Goal: Task Accomplishment & Management: Manage account settings

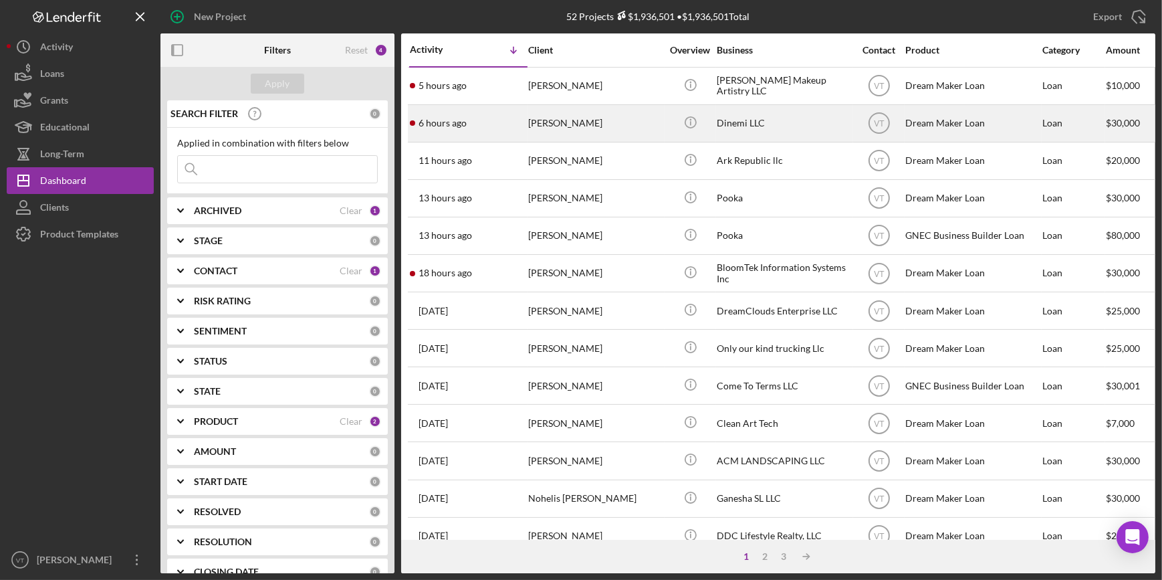
click at [507, 116] on div "6 hours ago [PERSON_NAME]" at bounding box center [468, 123] width 117 height 35
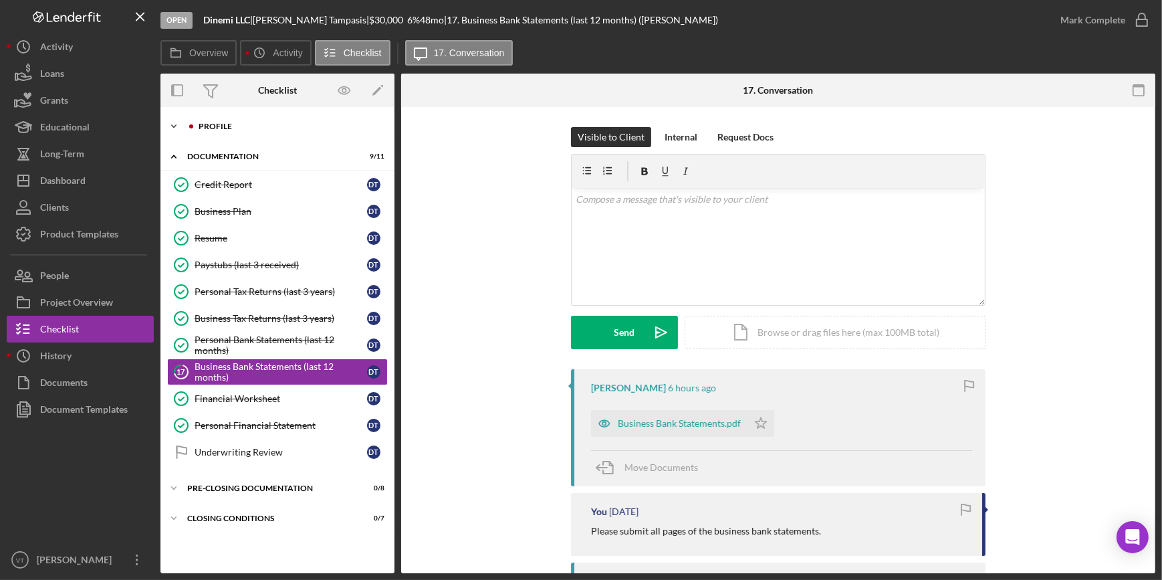
click at [174, 123] on icon "Icon/Expander" at bounding box center [173, 126] width 27 height 27
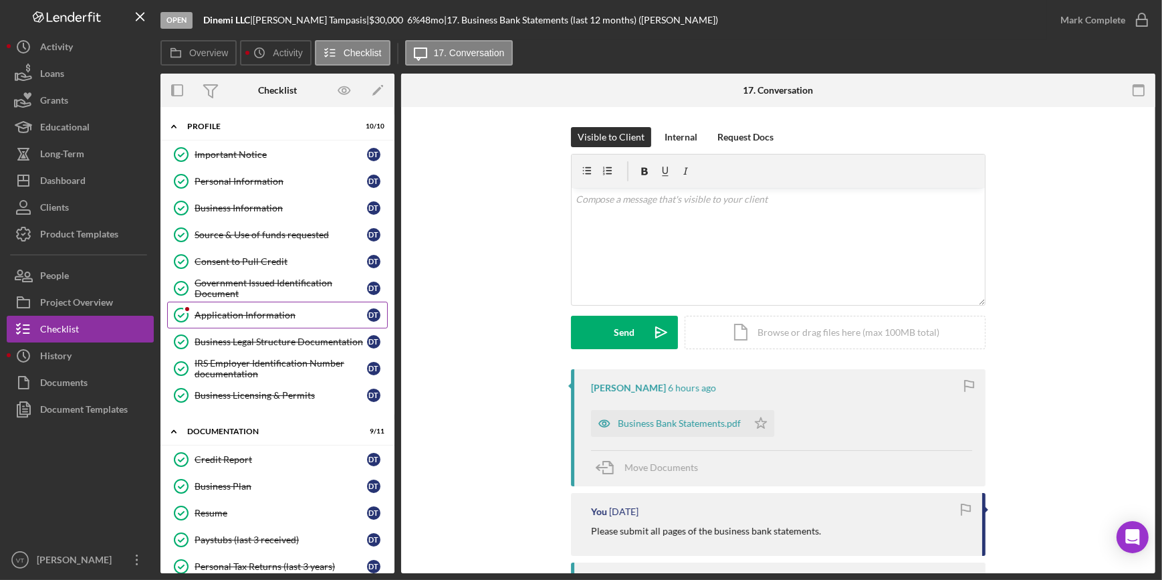
click at [249, 310] on div "Application Information" at bounding box center [281, 315] width 172 height 11
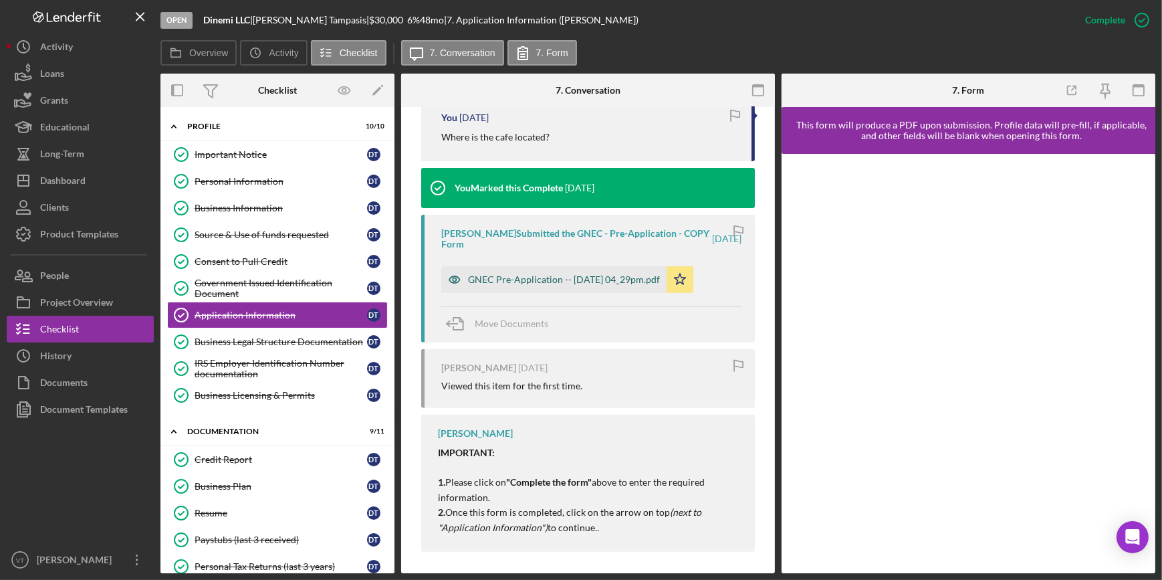
scroll to position [571, 0]
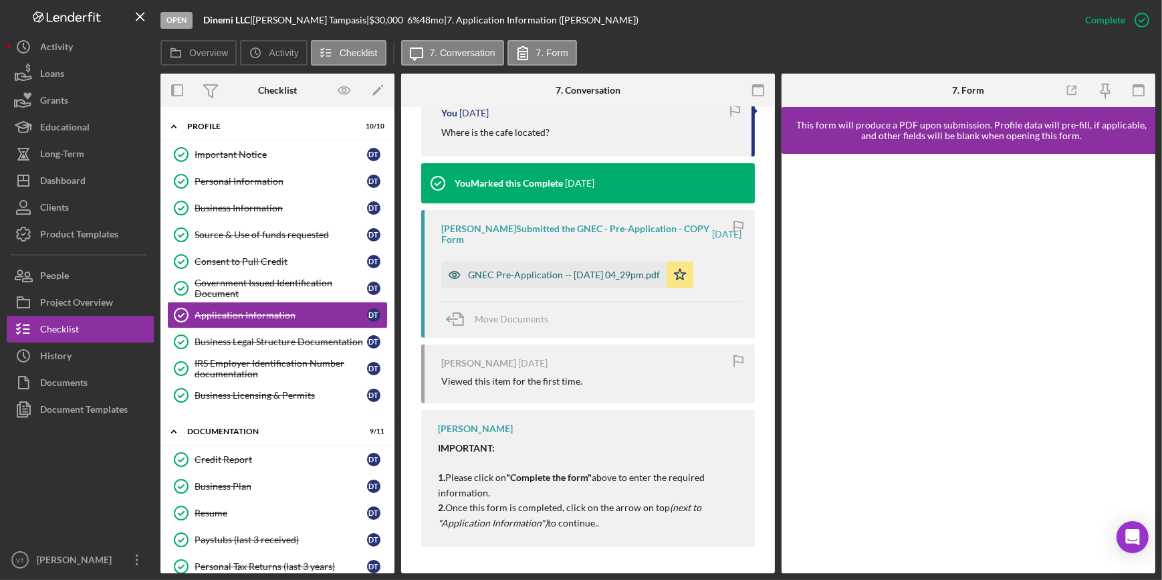
click at [548, 274] on div "GNEC Pre-Application -- [DATE] 04_29pm.pdf" at bounding box center [564, 274] width 192 height 11
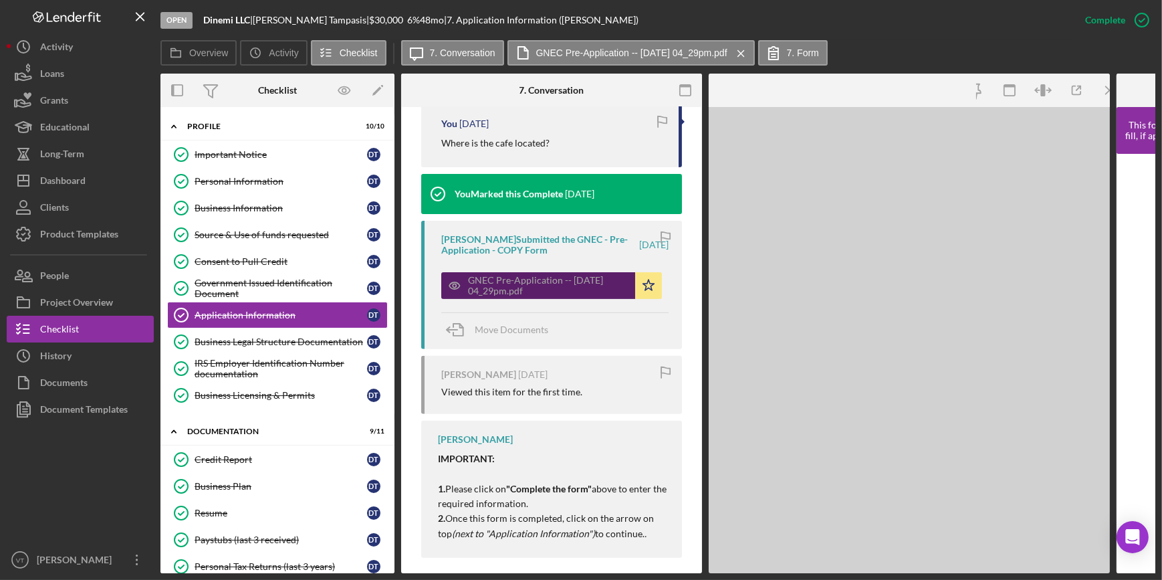
scroll to position [582, 0]
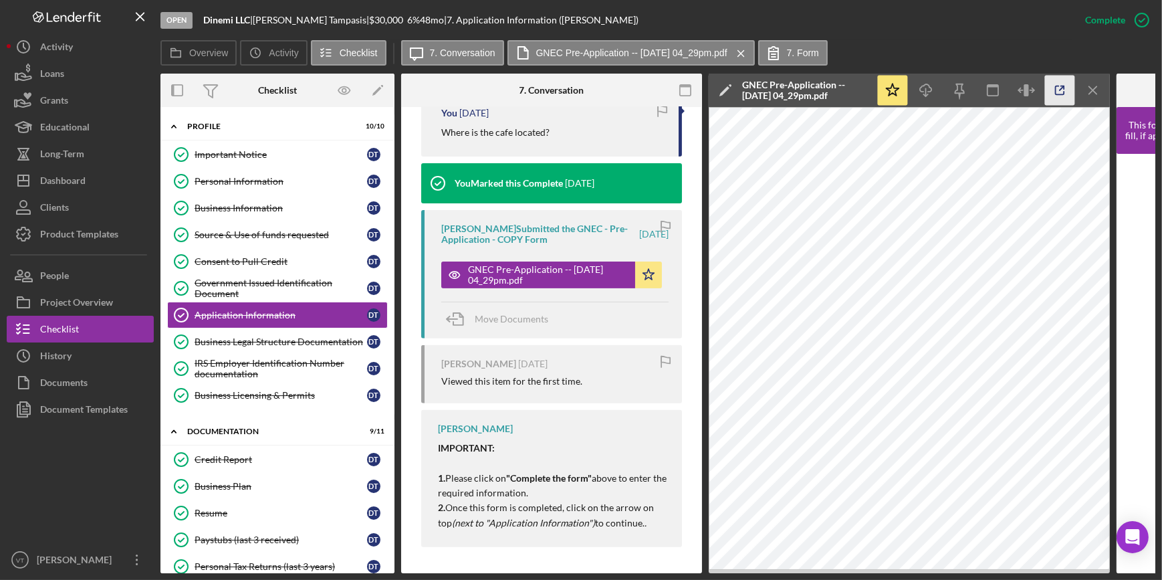
click at [1056, 89] on icon "button" at bounding box center [1060, 90] width 9 height 9
click at [100, 190] on button "Icon/Dashboard Dashboard" at bounding box center [80, 180] width 147 height 27
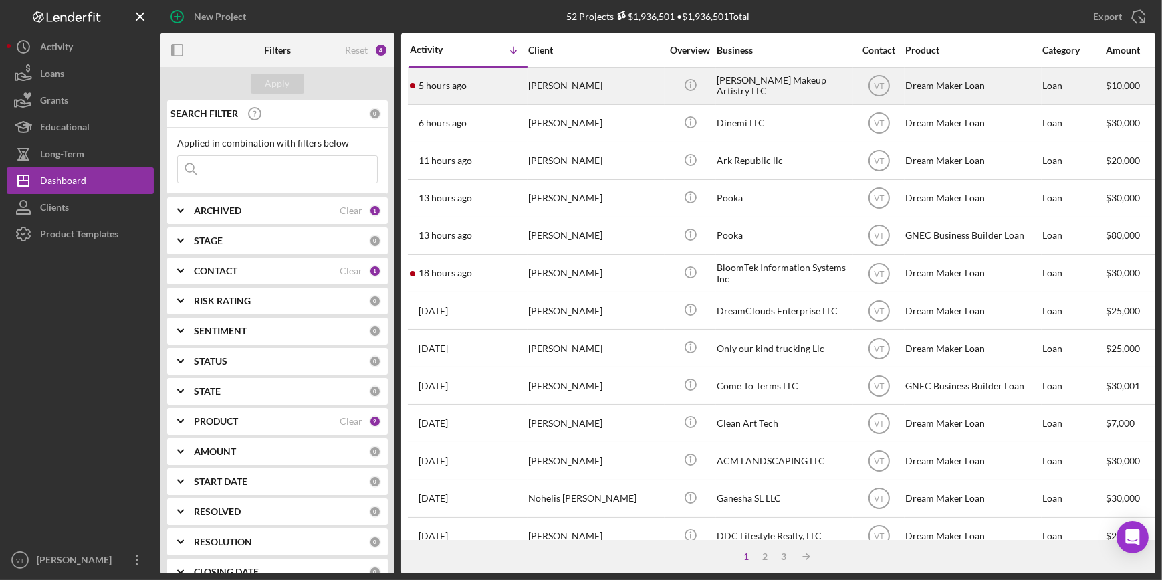
click at [540, 93] on div "[PERSON_NAME]" at bounding box center [595, 85] width 134 height 35
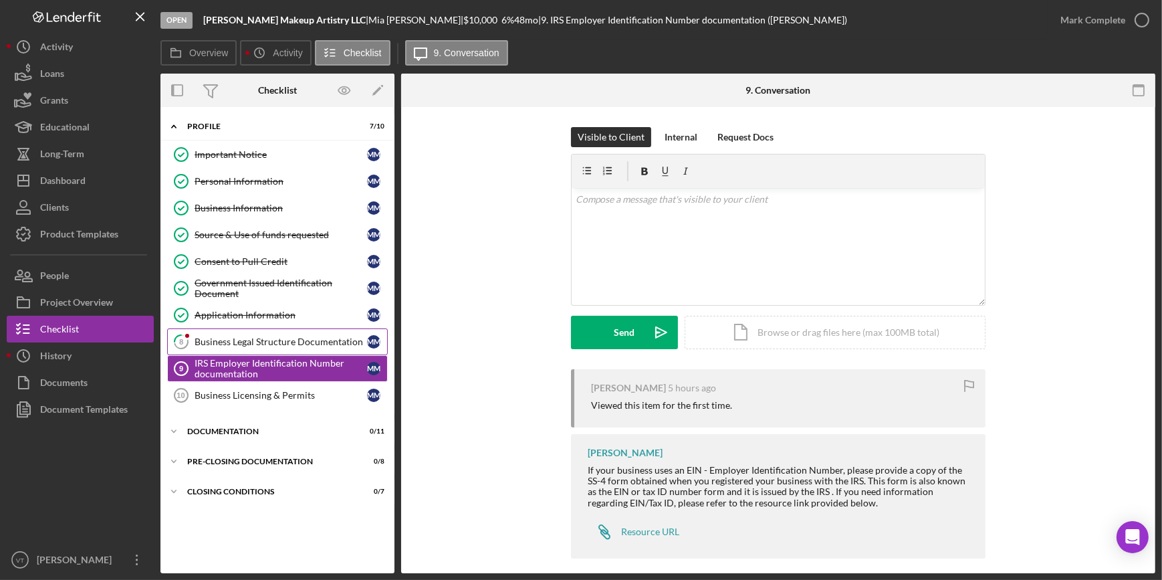
click at [271, 342] on div "Business Legal Structure Documentation" at bounding box center [281, 341] width 172 height 11
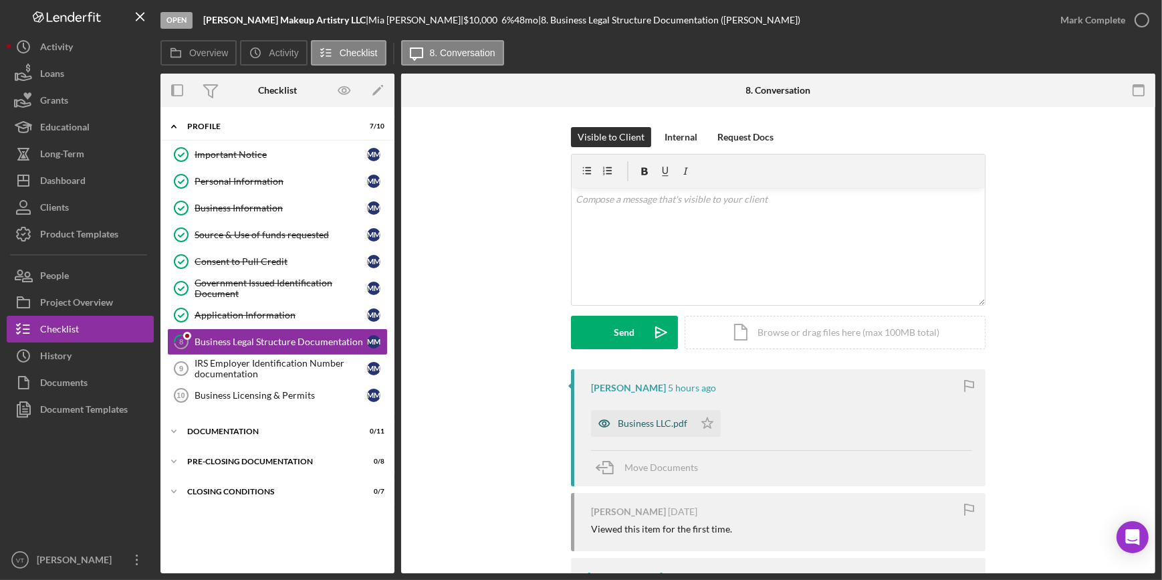
click at [671, 422] on div "Business LLC.pdf" at bounding box center [653, 423] width 70 height 11
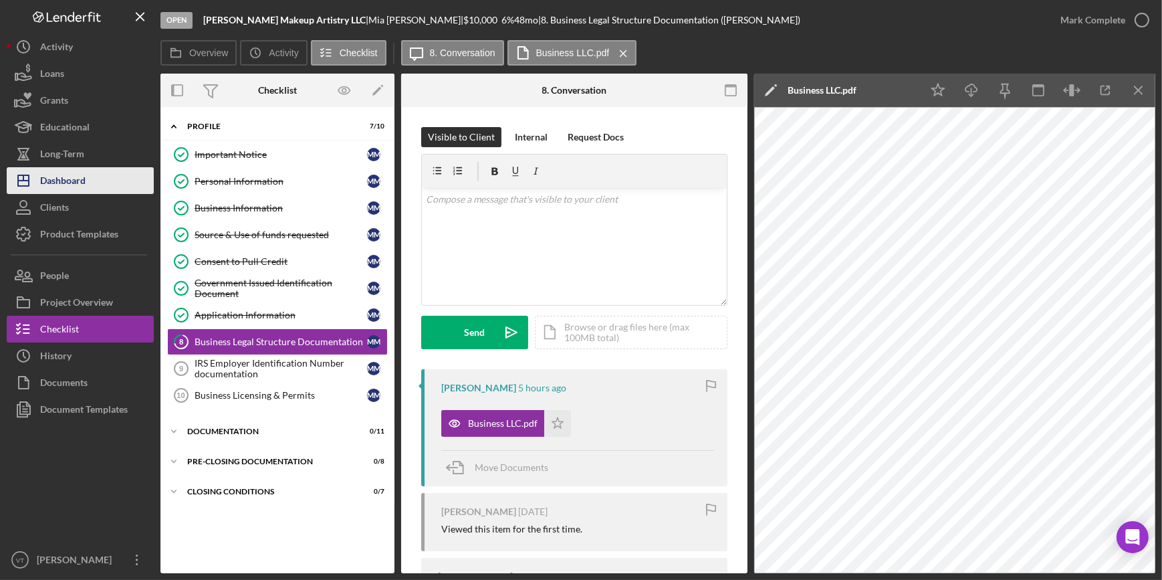
click at [94, 187] on button "Icon/Dashboard Dashboard" at bounding box center [80, 180] width 147 height 27
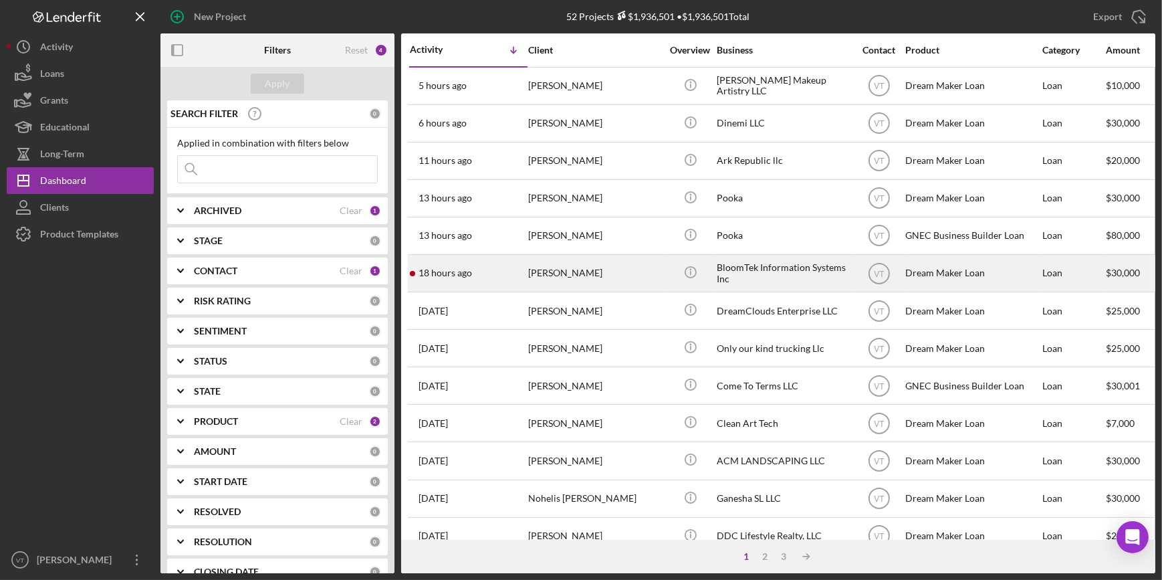
click at [505, 271] on div "18 hours ago [PERSON_NAME]" at bounding box center [468, 272] width 117 height 35
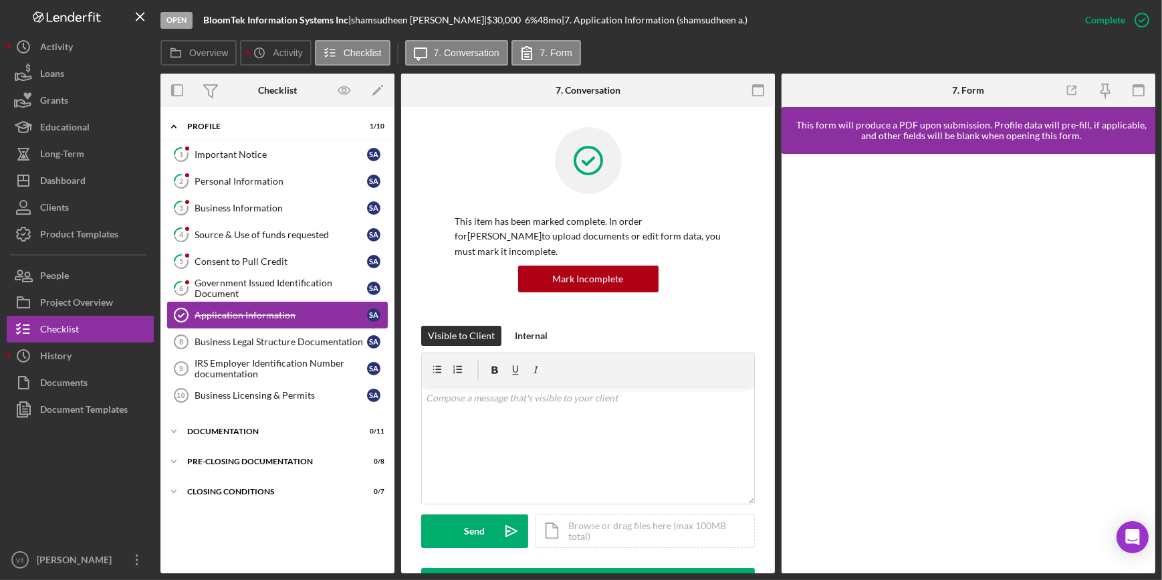
click at [258, 310] on div "Application Information" at bounding box center [281, 315] width 172 height 11
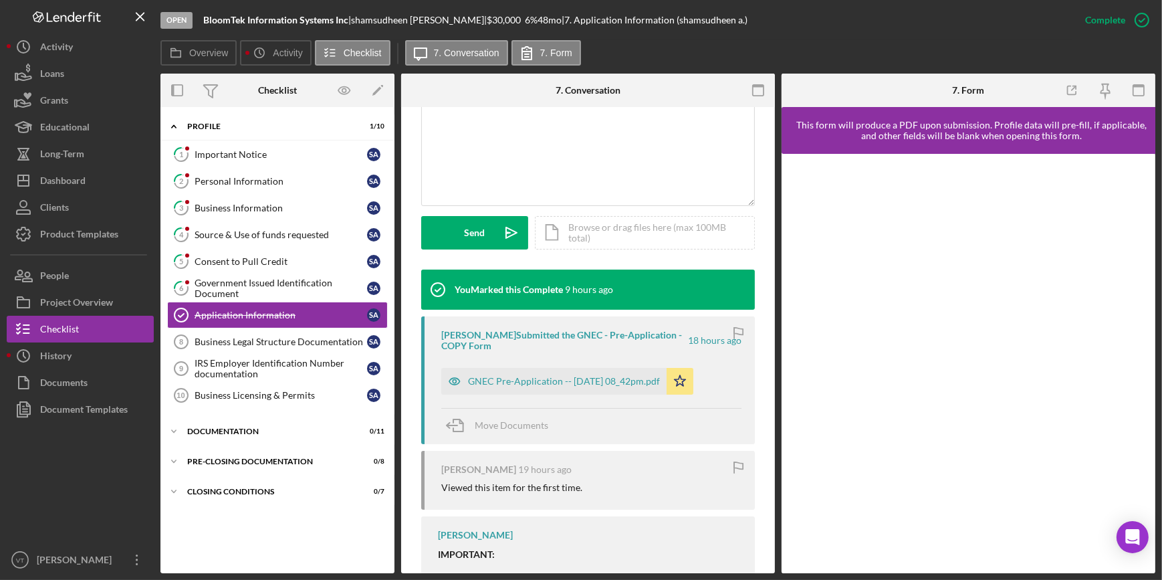
scroll to position [364, 0]
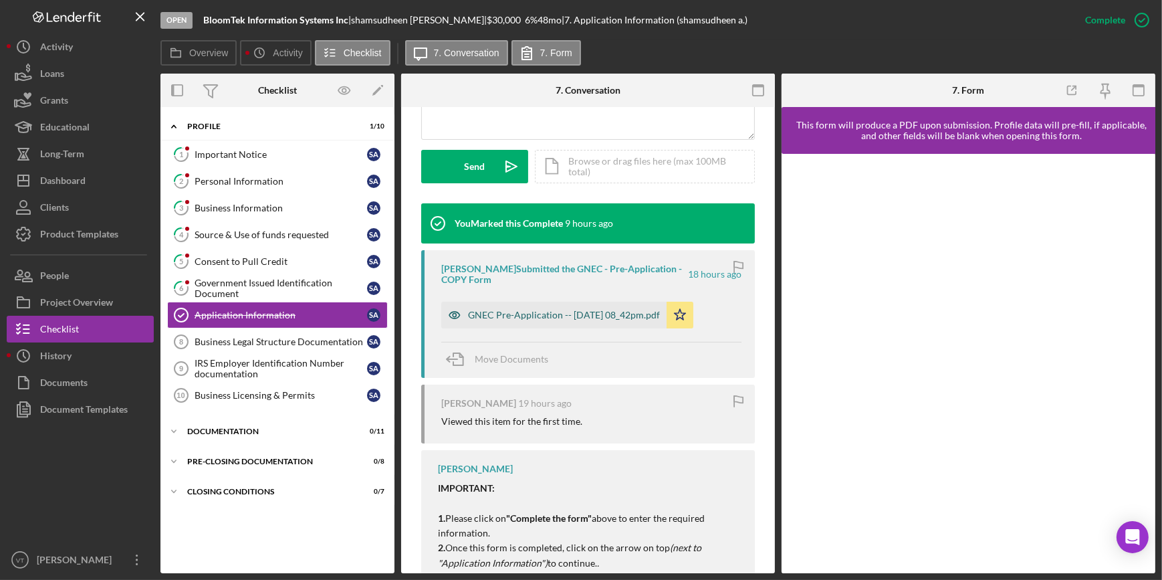
click at [572, 311] on div "GNEC Pre-Application -- [DATE] 08_42pm.pdf" at bounding box center [564, 315] width 192 height 11
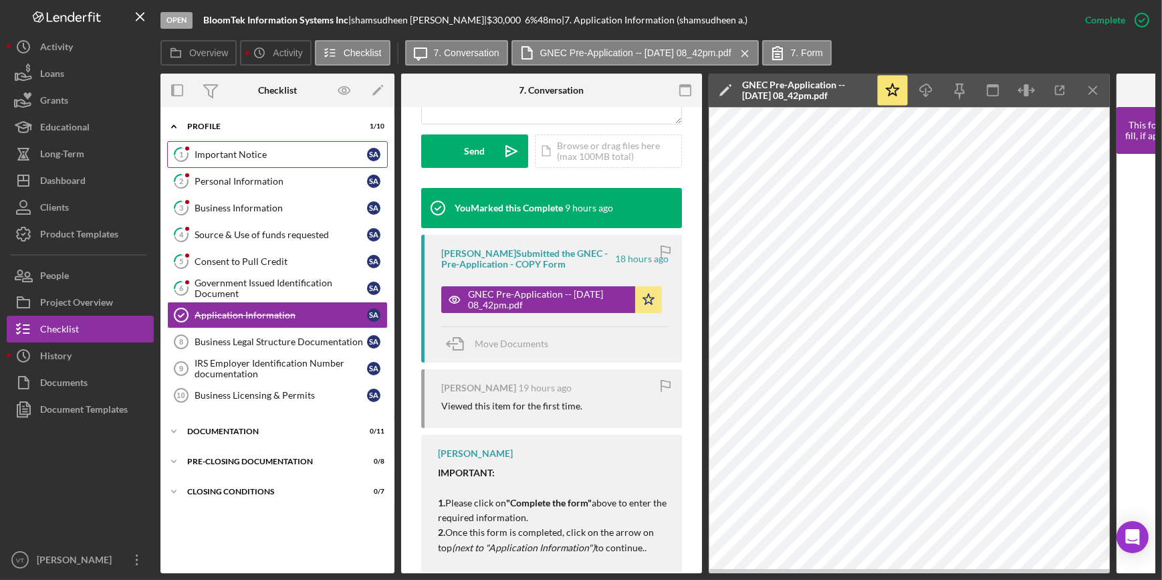
click at [217, 150] on div "Important Notice" at bounding box center [281, 154] width 172 height 11
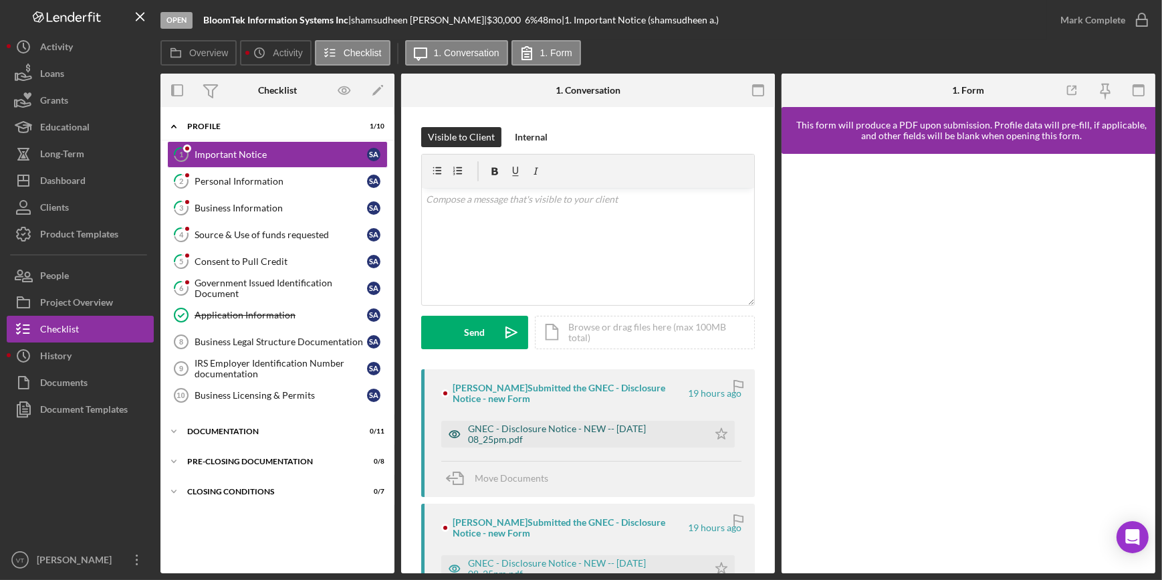
click at [614, 435] on div "GNEC - Disclosure Notice - NEW -- [DATE] 08_25pm.pdf" at bounding box center [584, 433] width 233 height 21
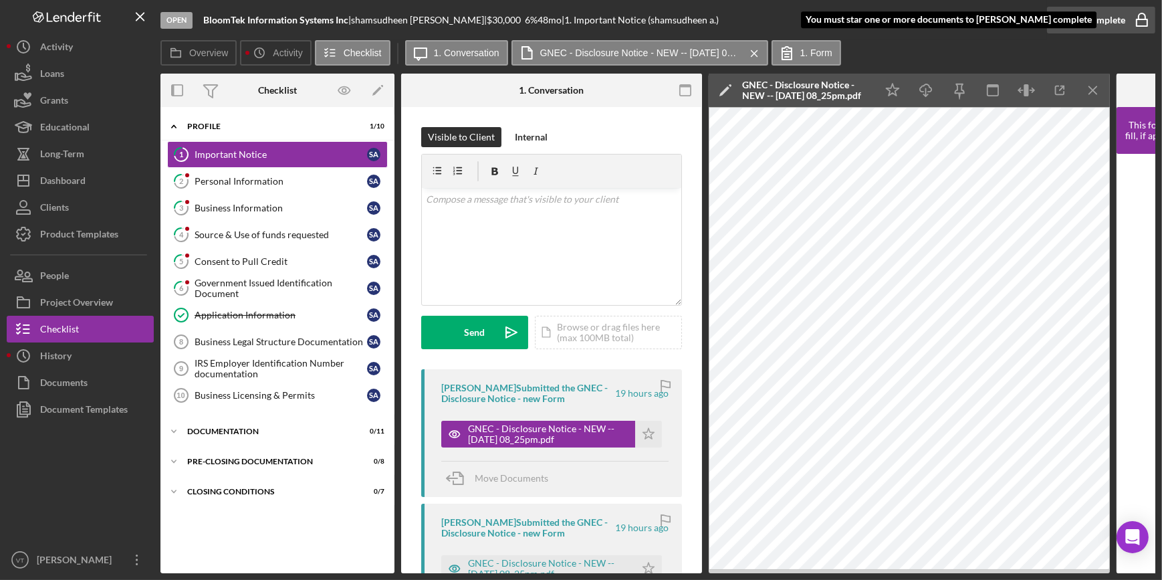
click at [1068, 27] on div "Mark Complete" at bounding box center [1092, 20] width 65 height 27
click at [641, 433] on icon "Icon/Star" at bounding box center [648, 434] width 27 height 27
click at [1057, 13] on button "Mark Complete" at bounding box center [1101, 20] width 108 height 27
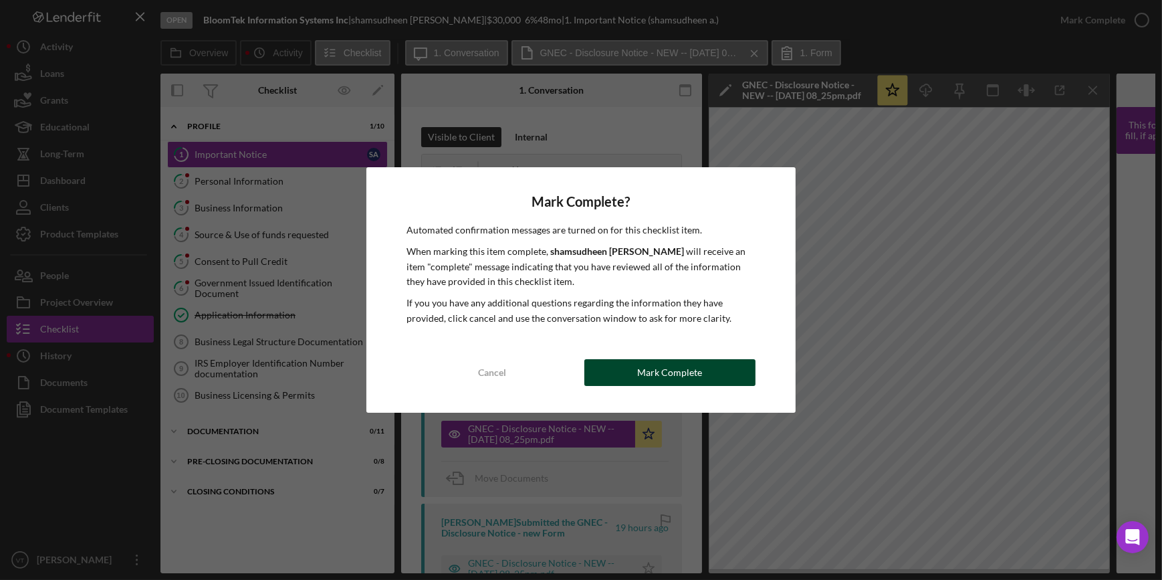
click at [676, 371] on div "Mark Complete" at bounding box center [669, 372] width 65 height 27
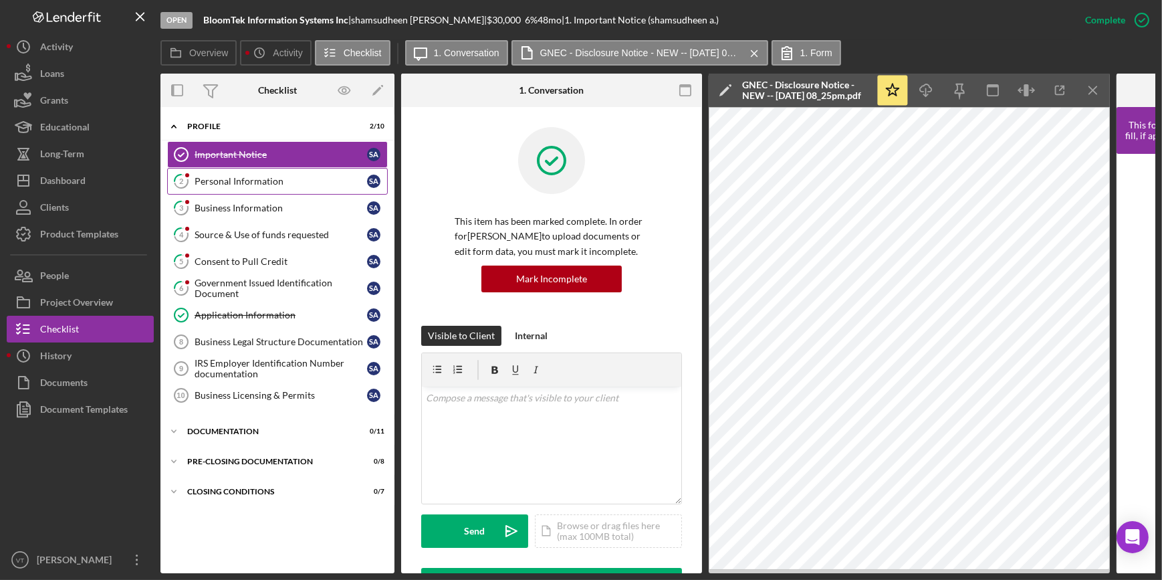
click at [300, 181] on div "Personal Information" at bounding box center [281, 181] width 172 height 11
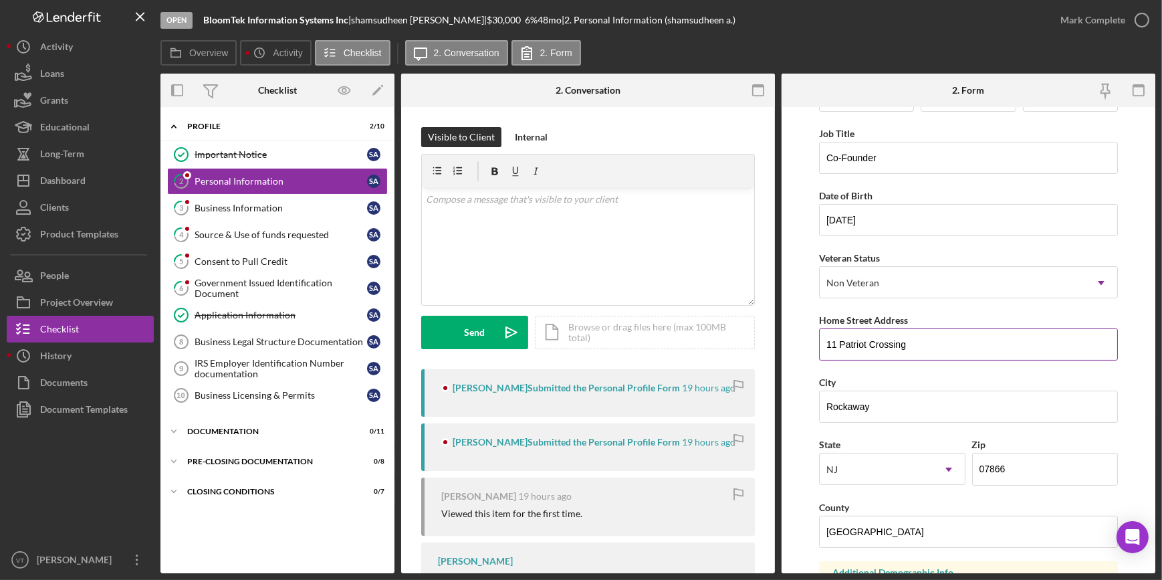
scroll to position [121, 0]
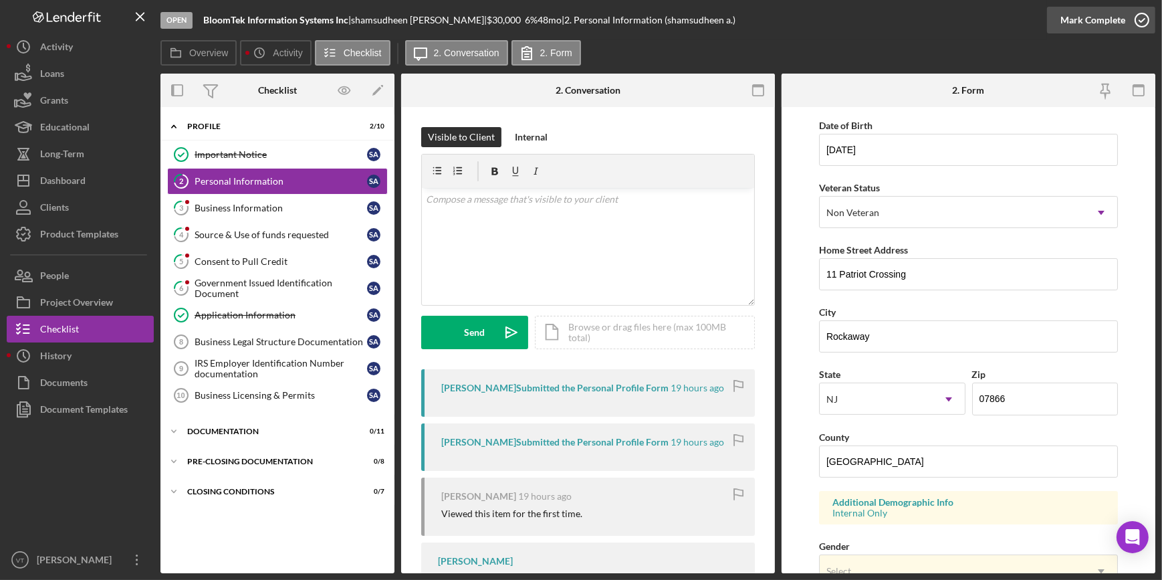
click at [1084, 19] on div "Mark Complete" at bounding box center [1092, 20] width 65 height 27
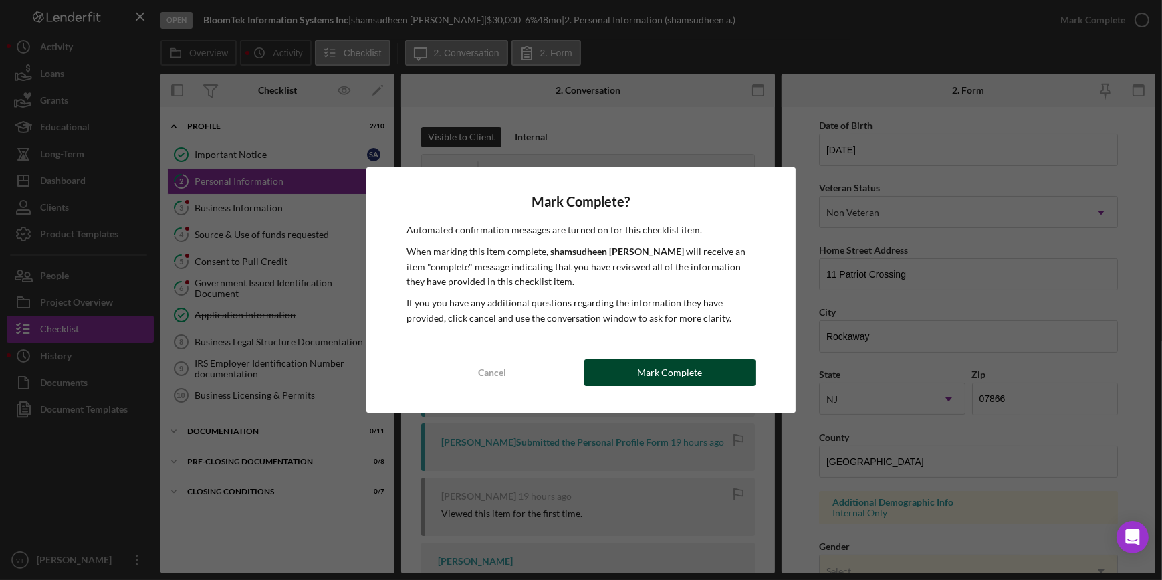
click at [630, 367] on button "Mark Complete" at bounding box center [669, 372] width 171 height 27
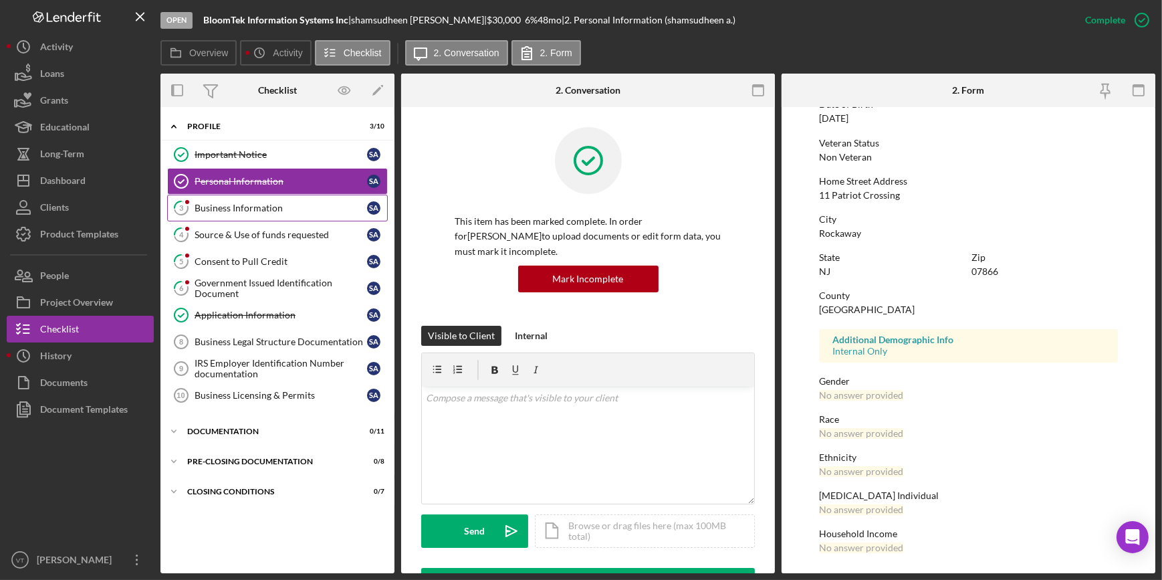
scroll to position [45, 0]
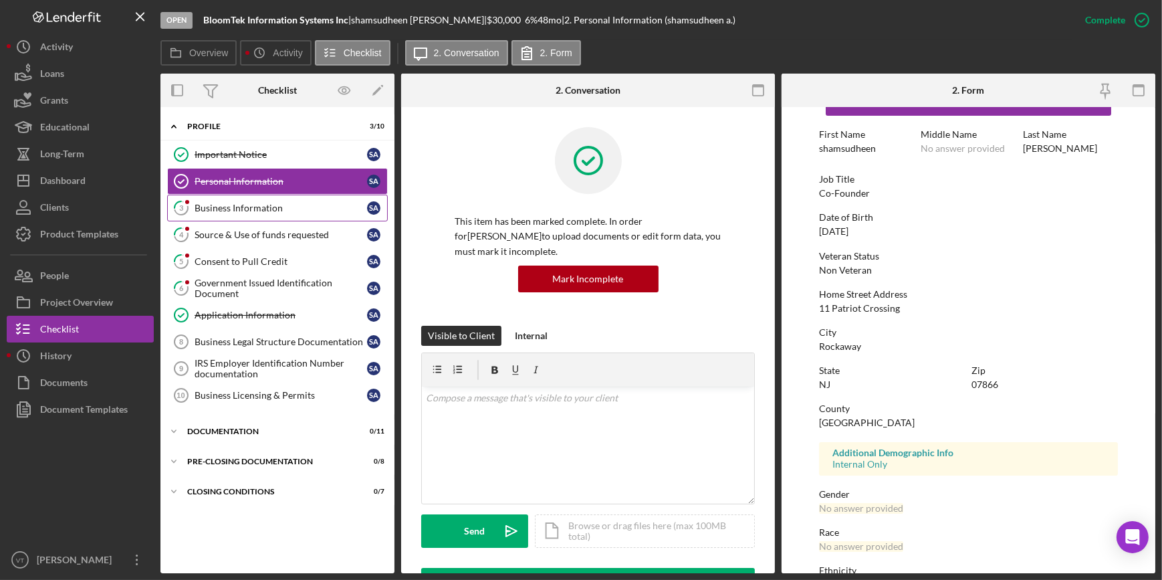
click at [214, 211] on div "Business Information" at bounding box center [281, 208] width 172 height 11
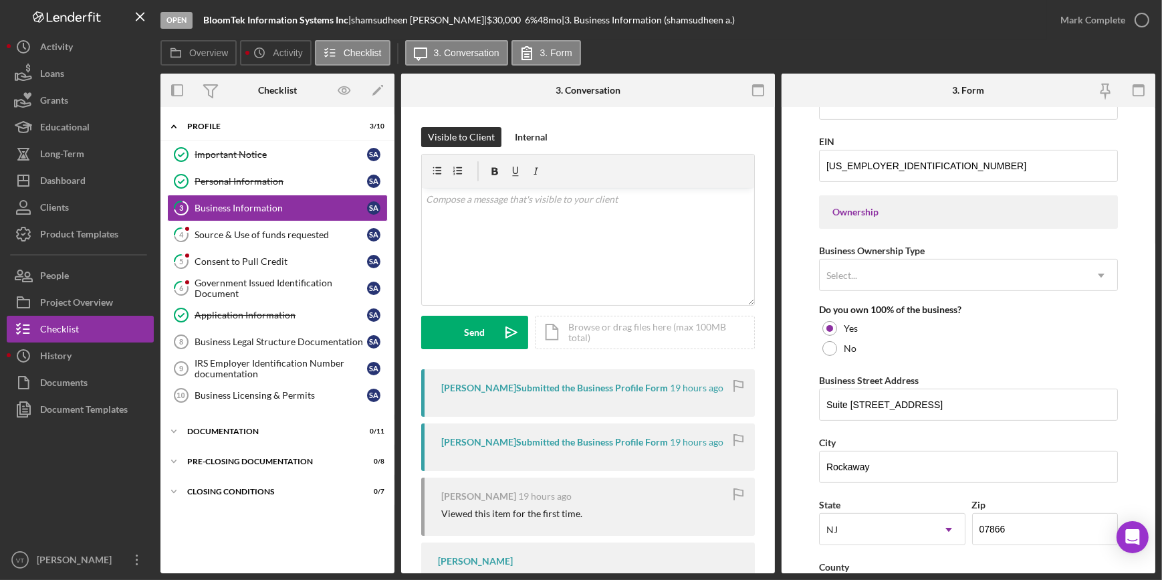
scroll to position [547, 0]
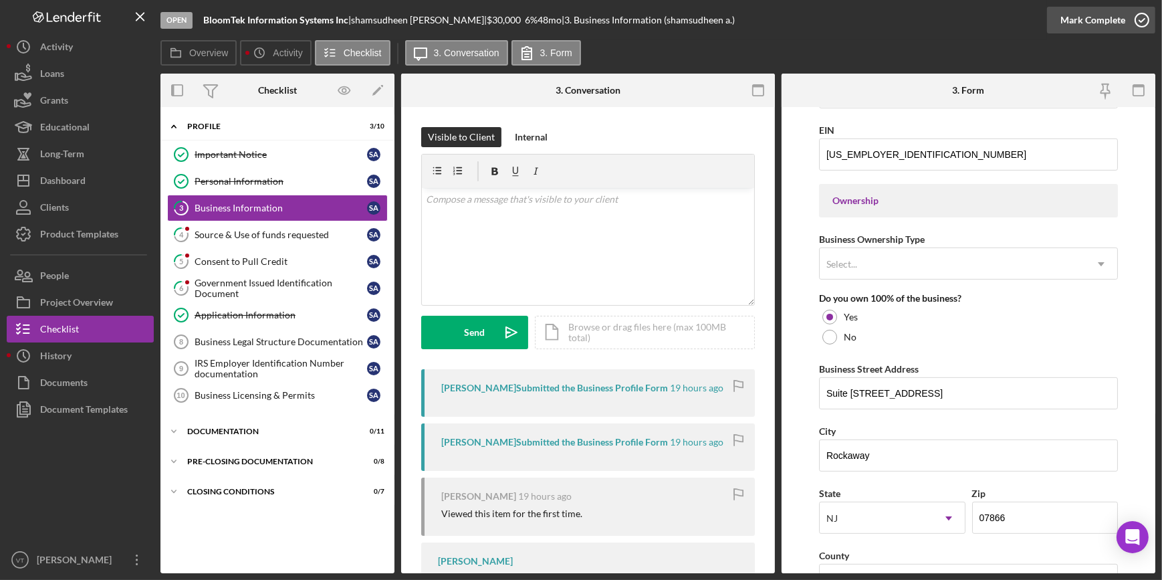
click at [1062, 19] on div "Mark Complete" at bounding box center [1092, 20] width 65 height 27
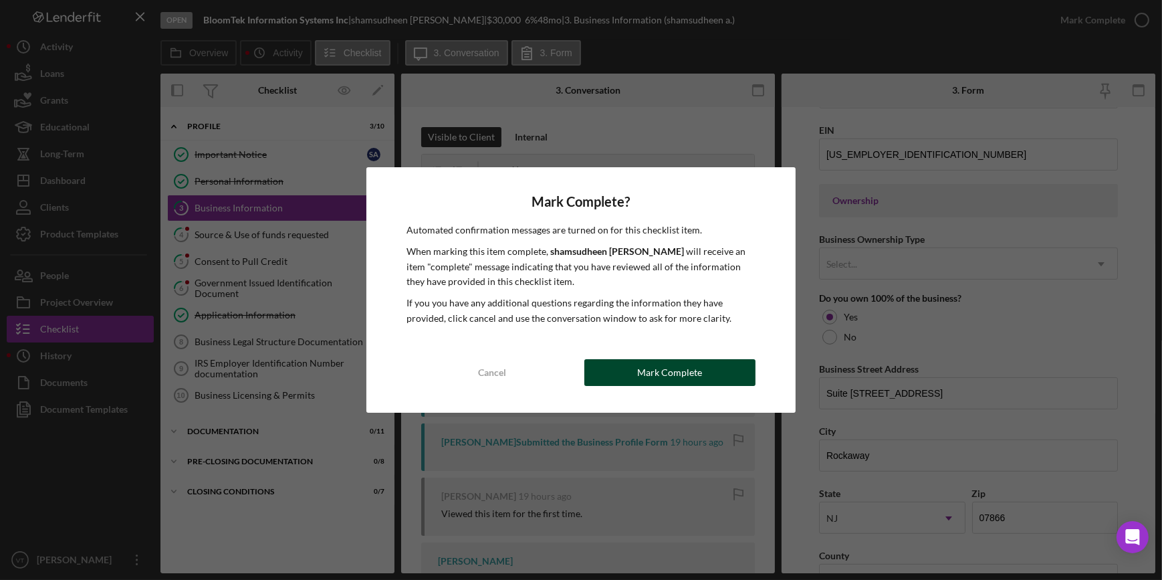
click at [689, 370] on div "Mark Complete" at bounding box center [669, 372] width 65 height 27
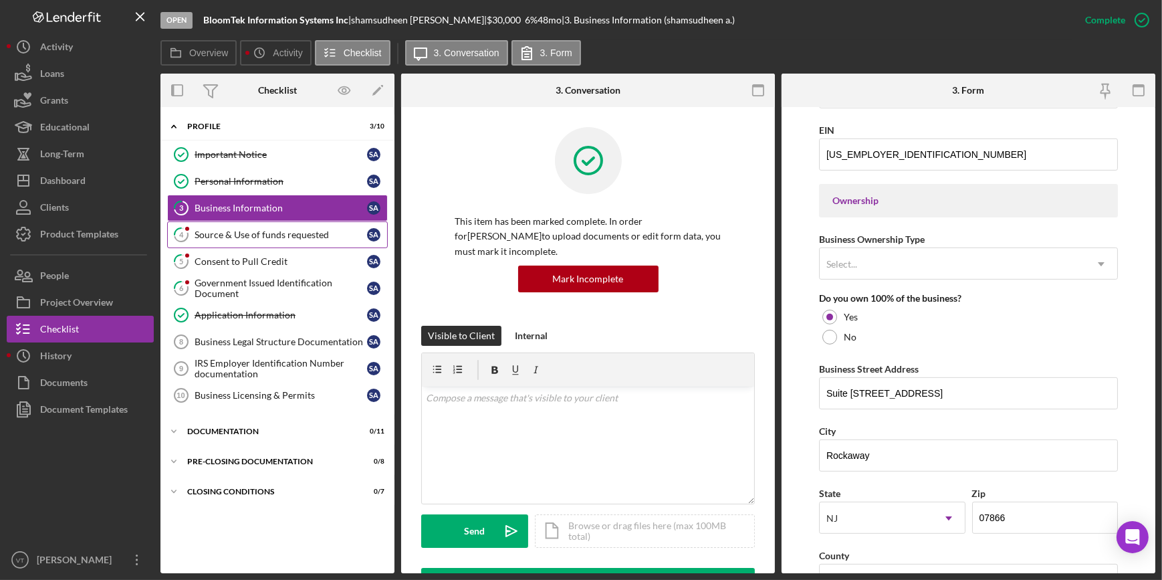
scroll to position [374, 0]
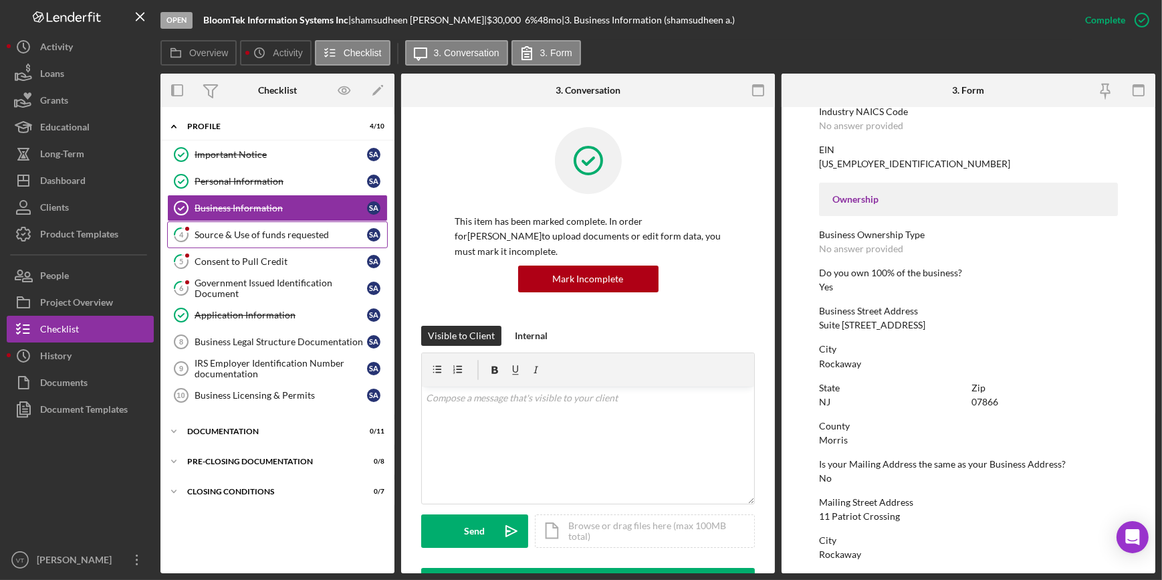
click at [210, 234] on div "Source & Use of funds requested" at bounding box center [281, 234] width 172 height 11
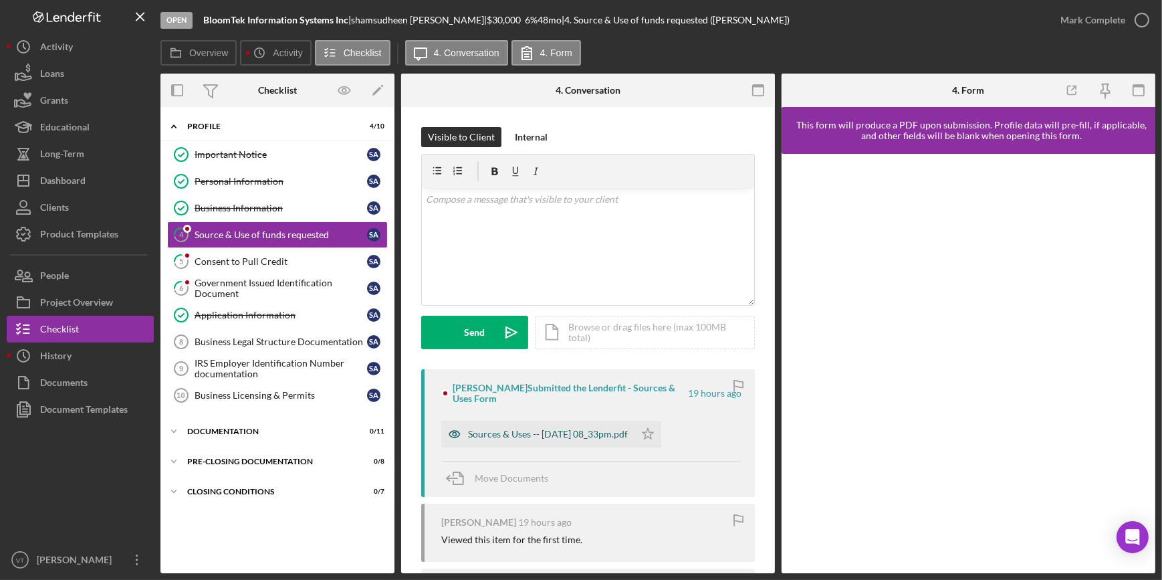
click at [604, 435] on div "Sources & Uses -- [DATE] 08_33pm.pdf" at bounding box center [548, 434] width 160 height 11
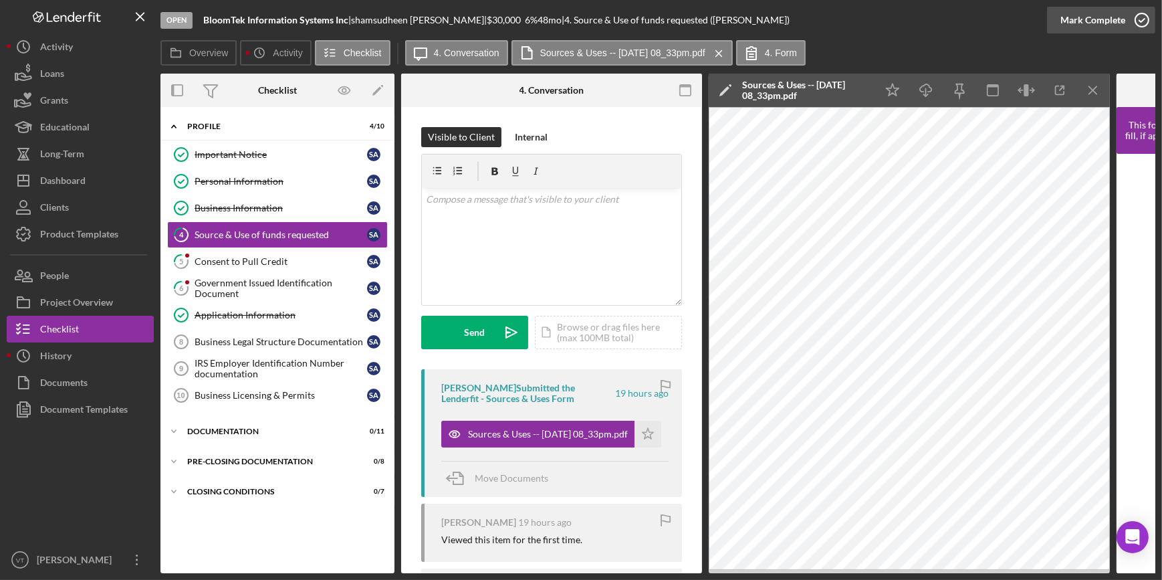
click at [1076, 20] on div "Mark Complete" at bounding box center [1092, 20] width 65 height 27
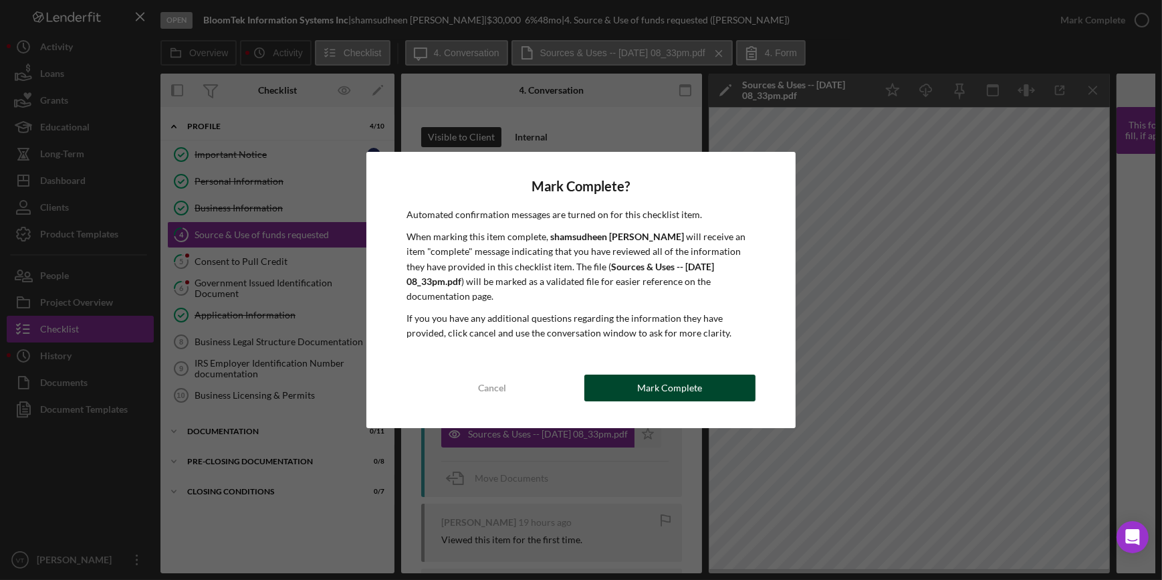
click at [679, 380] on div "Mark Complete" at bounding box center [669, 387] width 65 height 27
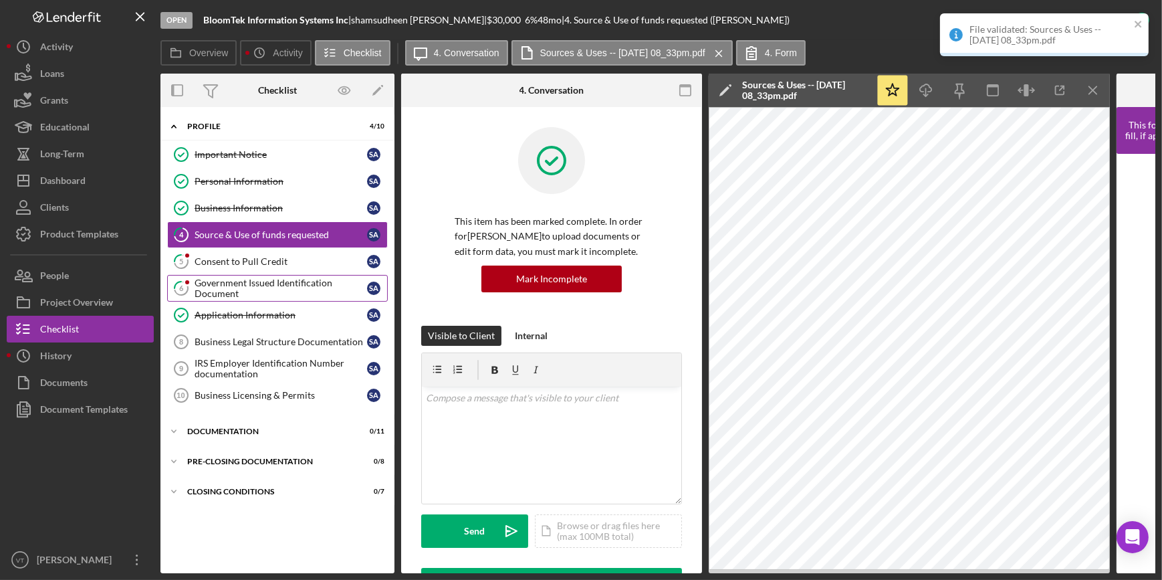
click at [283, 275] on link "6 Government Issued Identification Document s a" at bounding box center [277, 288] width 221 height 27
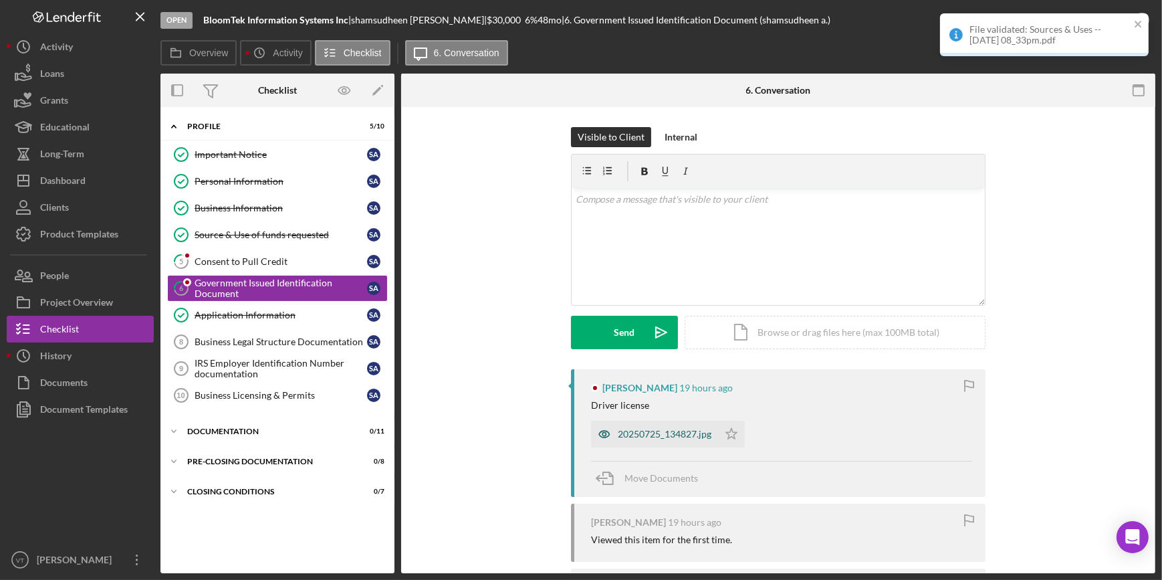
click at [646, 431] on div "20250725_134827.jpg" at bounding box center [665, 434] width 94 height 11
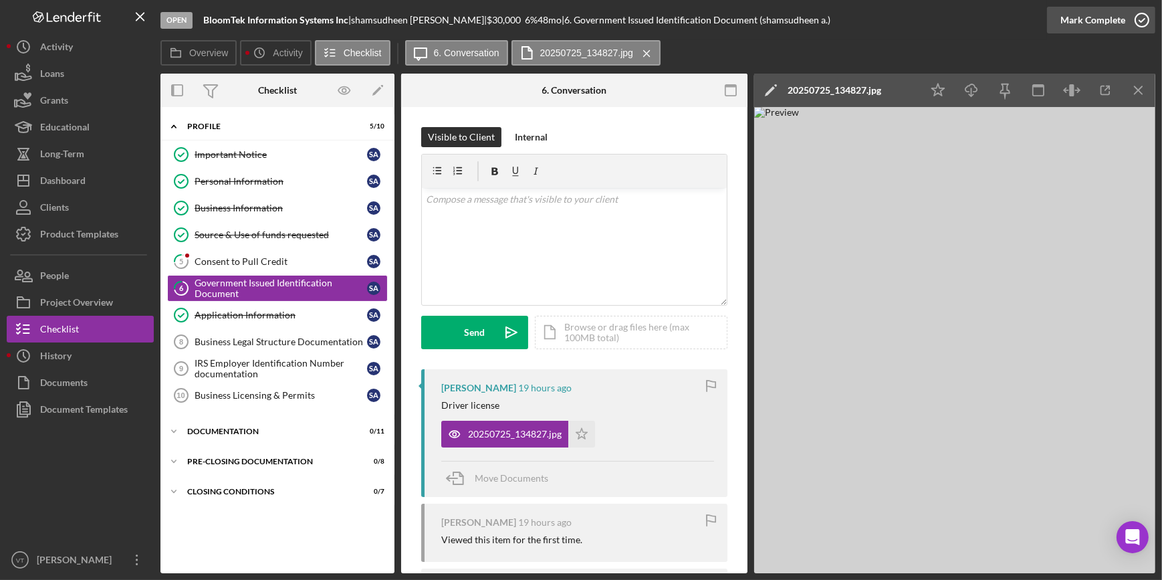
click at [1106, 21] on div "Mark Complete" at bounding box center [1092, 20] width 65 height 27
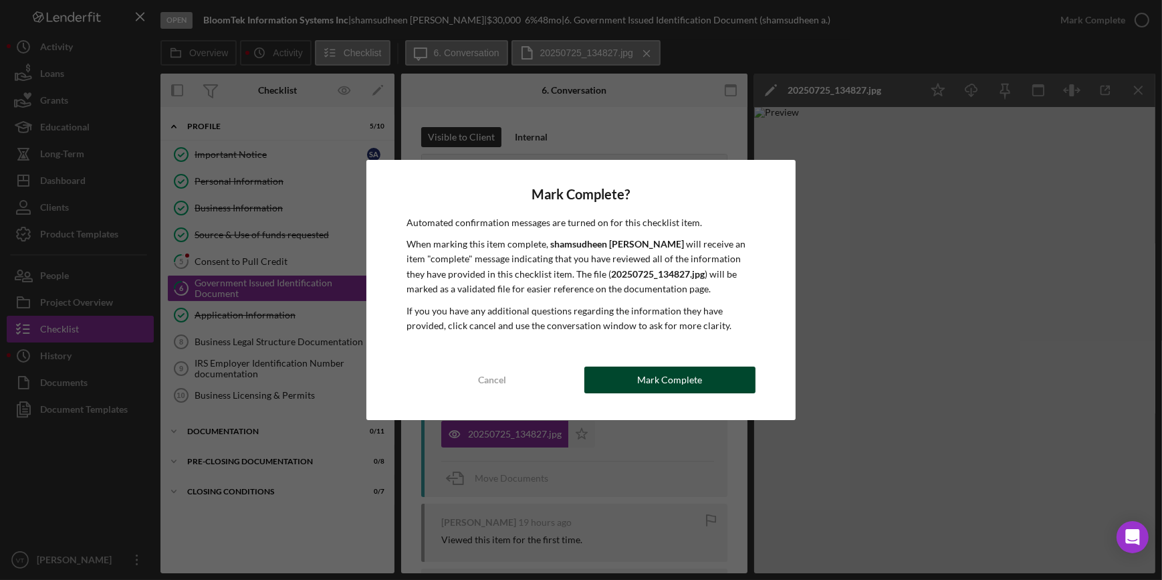
click at [729, 371] on button "Mark Complete" at bounding box center [669, 379] width 171 height 27
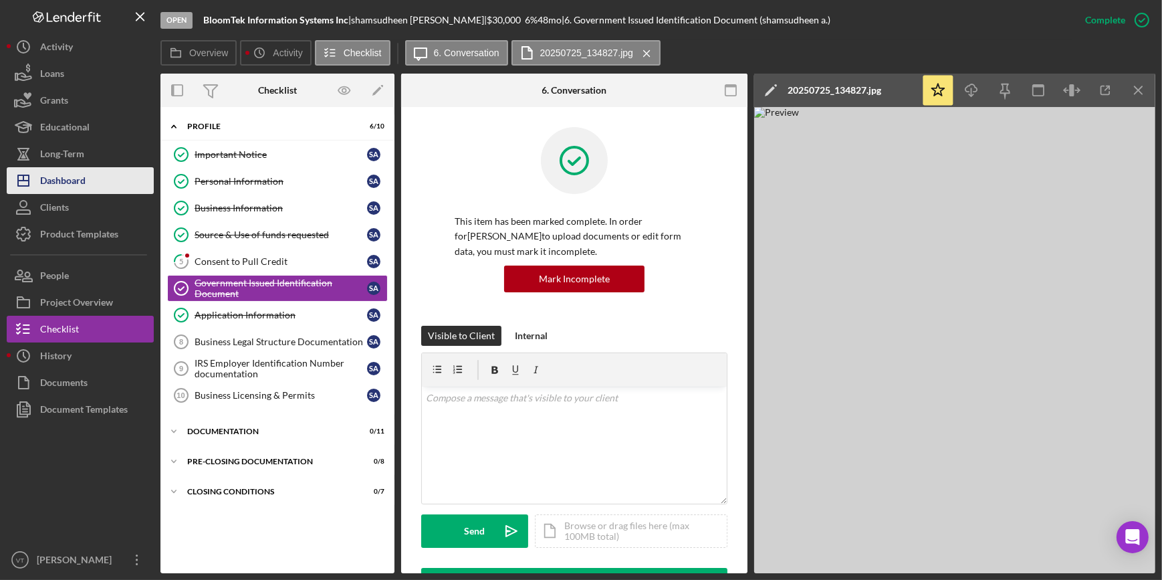
click at [74, 179] on div "Dashboard" at bounding box center [62, 182] width 45 height 30
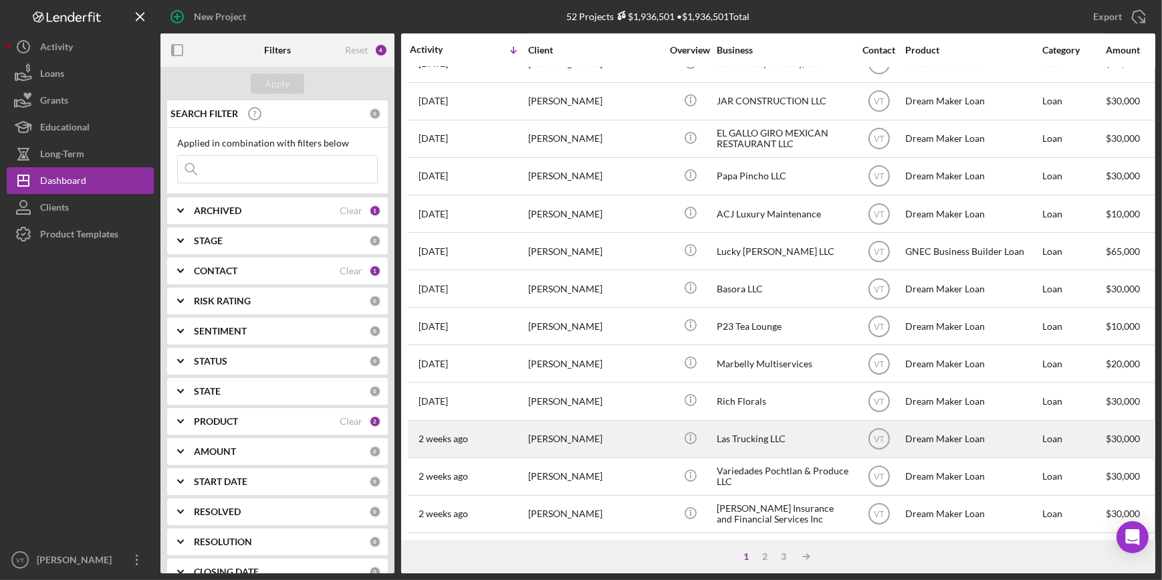
scroll to position [483, 0]
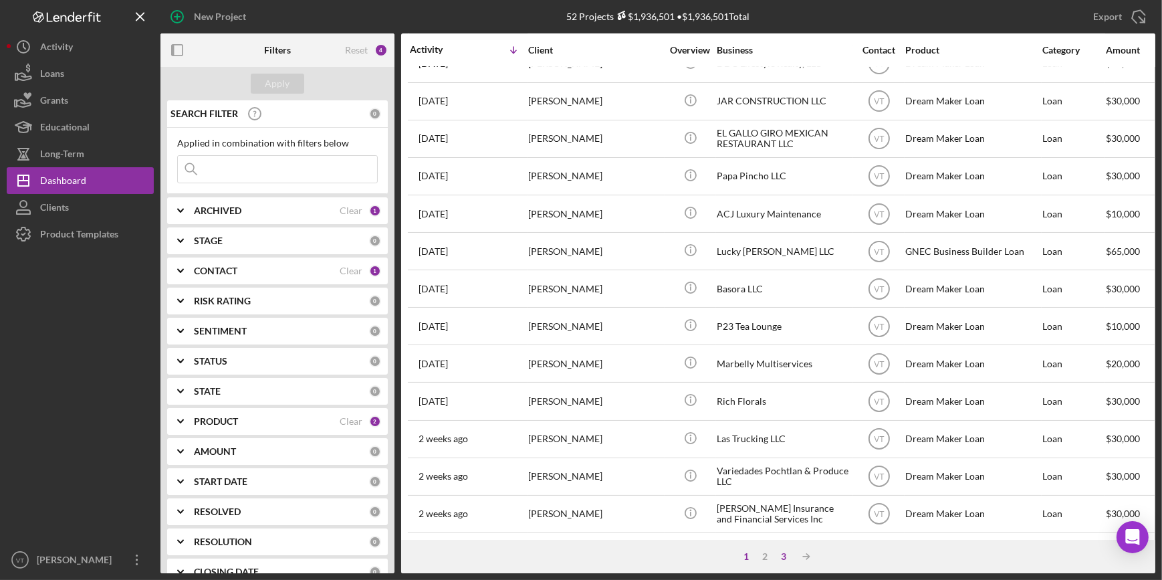
click at [780, 555] on div "3" at bounding box center [783, 556] width 19 height 11
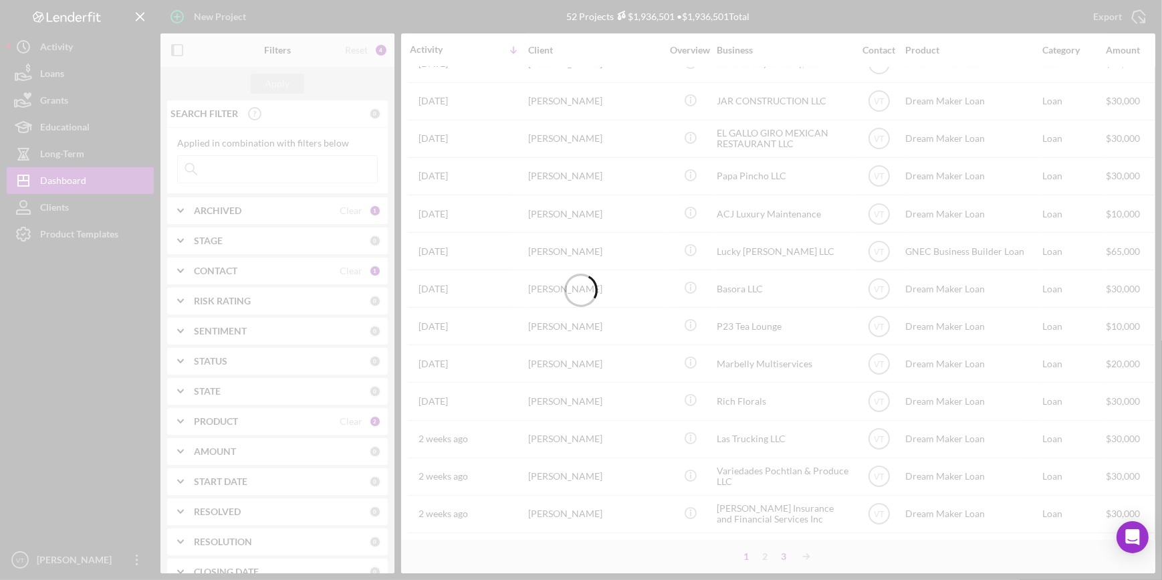
scroll to position [0, 0]
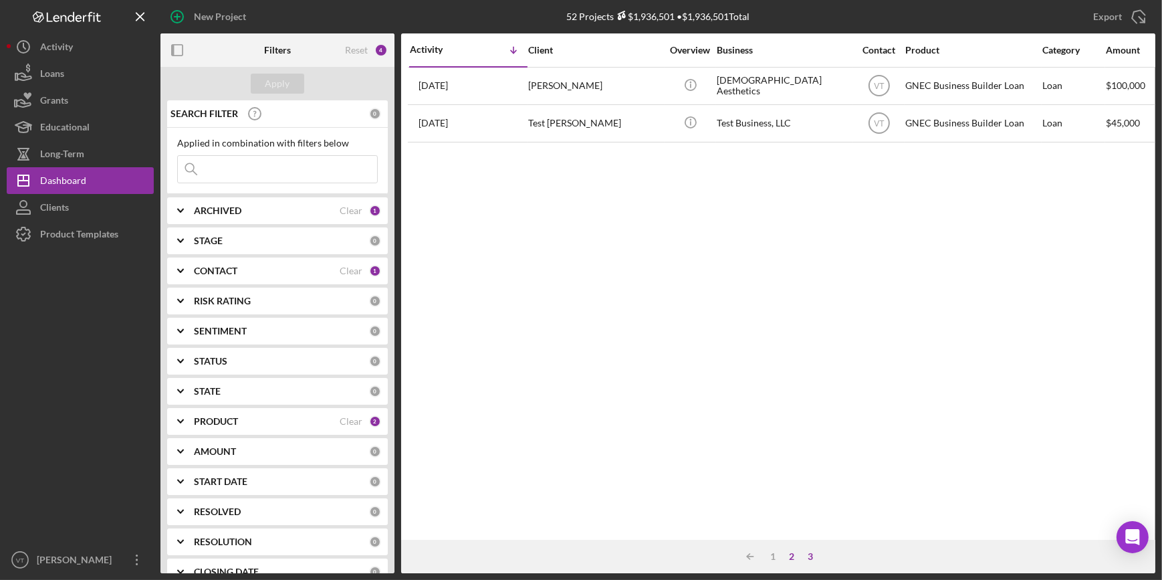
click at [792, 558] on div "2" at bounding box center [791, 556] width 19 height 11
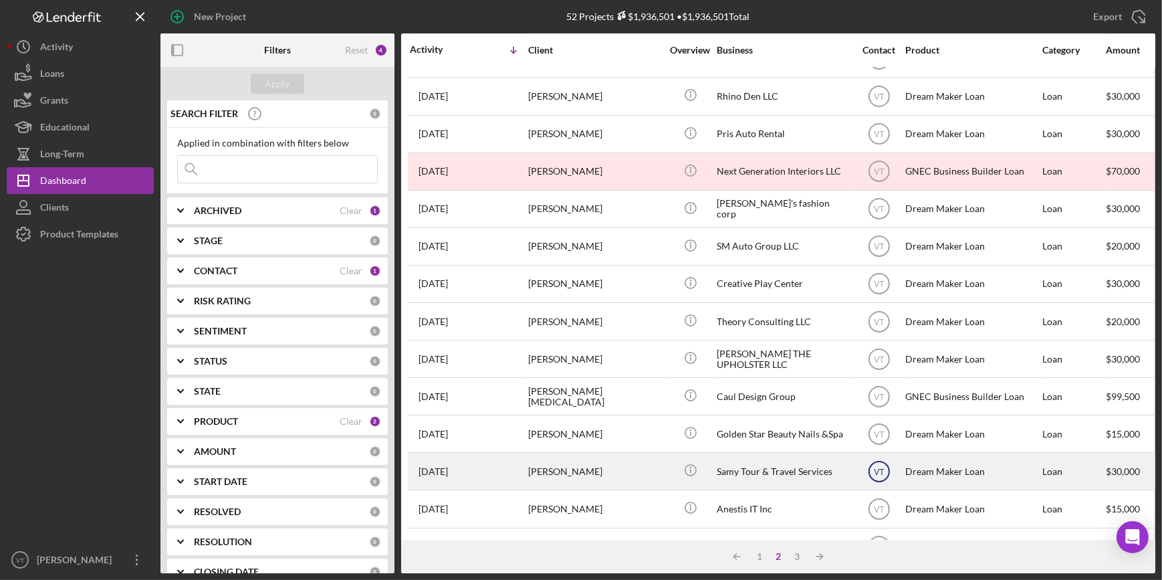
scroll to position [483, 0]
